Goal: Go to known website: Access a specific website the user already knows

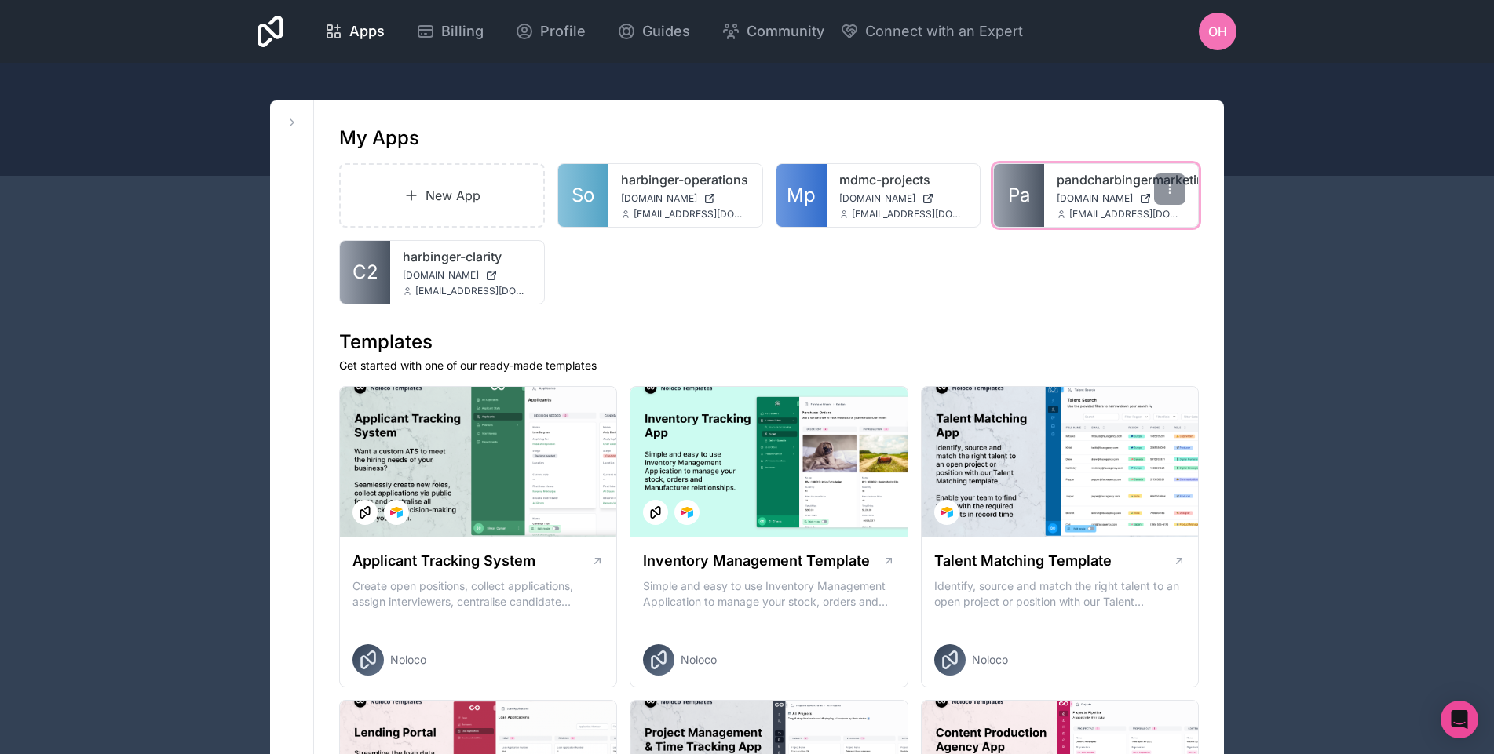
click at [1083, 198] on span "[DOMAIN_NAME]" at bounding box center [1094, 198] width 76 height 13
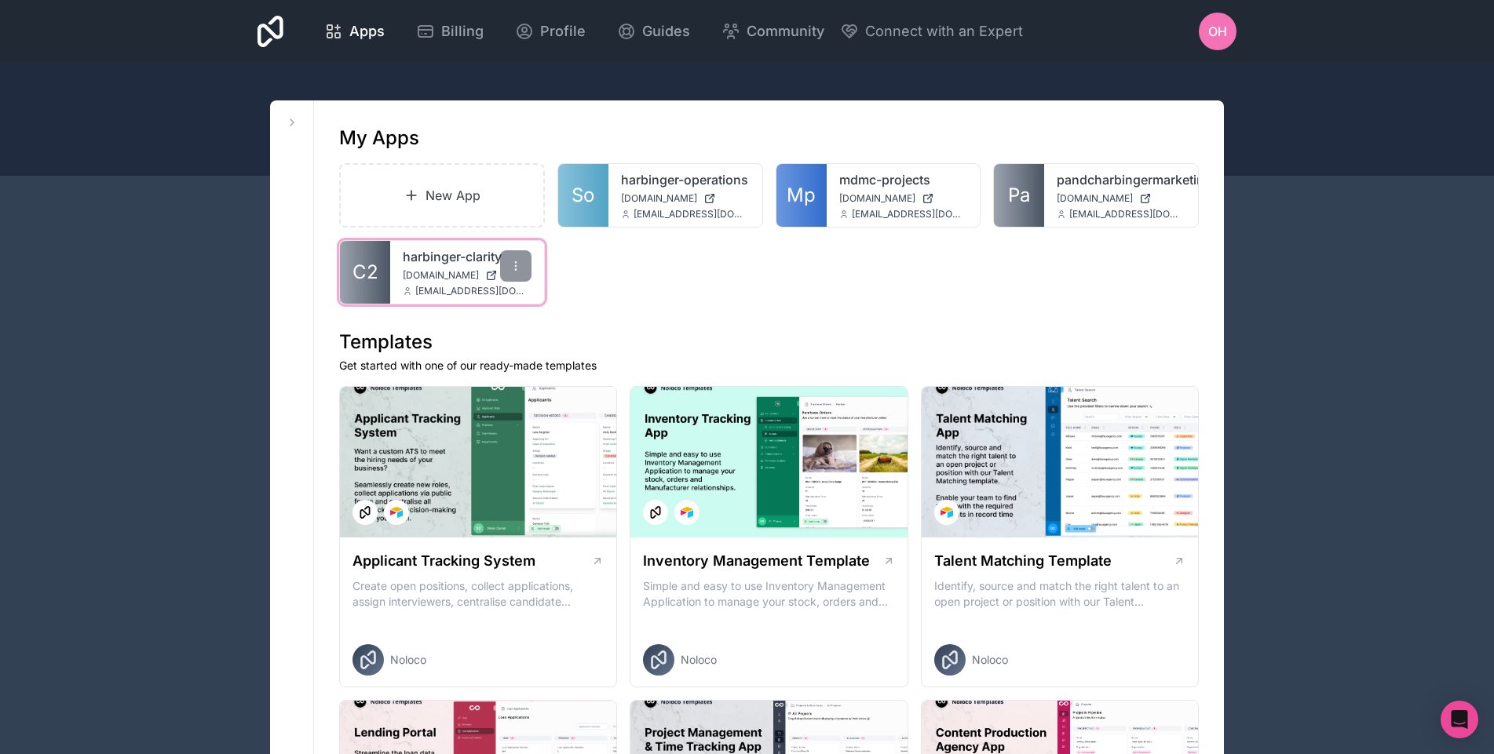
click at [456, 285] on span "[EMAIL_ADDRESS][DOMAIN_NAME]" at bounding box center [473, 291] width 116 height 13
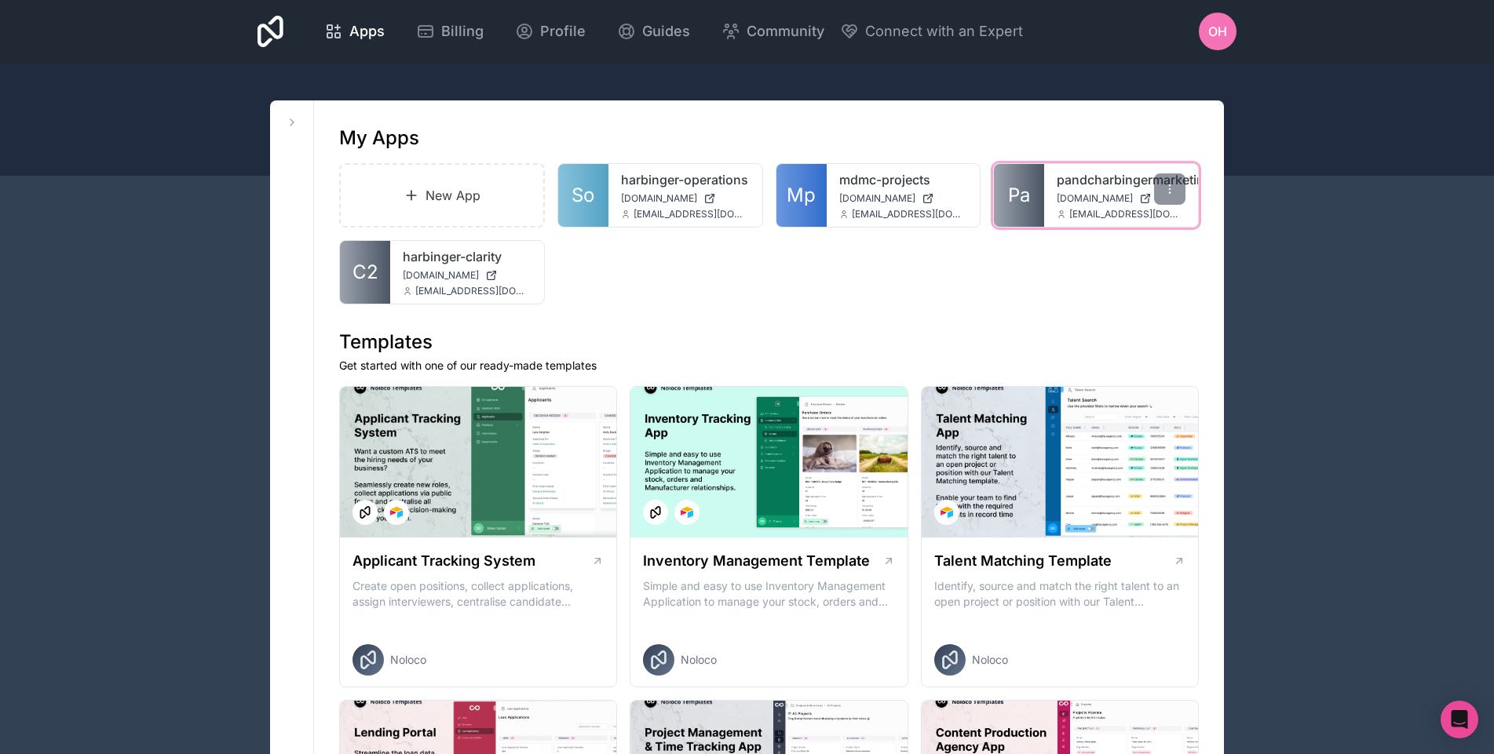
click at [1077, 179] on link "pandcharbingermarketing" at bounding box center [1120, 179] width 129 height 19
